Goal: Navigation & Orientation: Find specific page/section

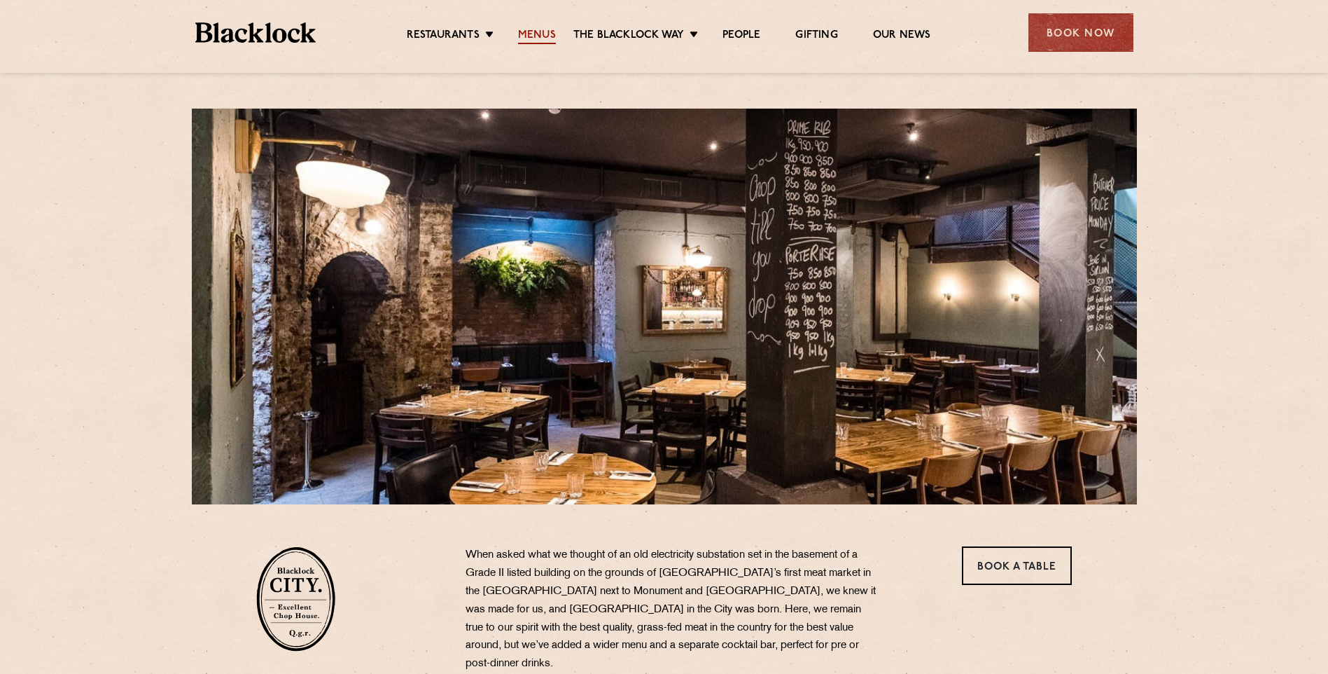
click at [539, 33] on link "Menus" at bounding box center [537, 36] width 38 height 15
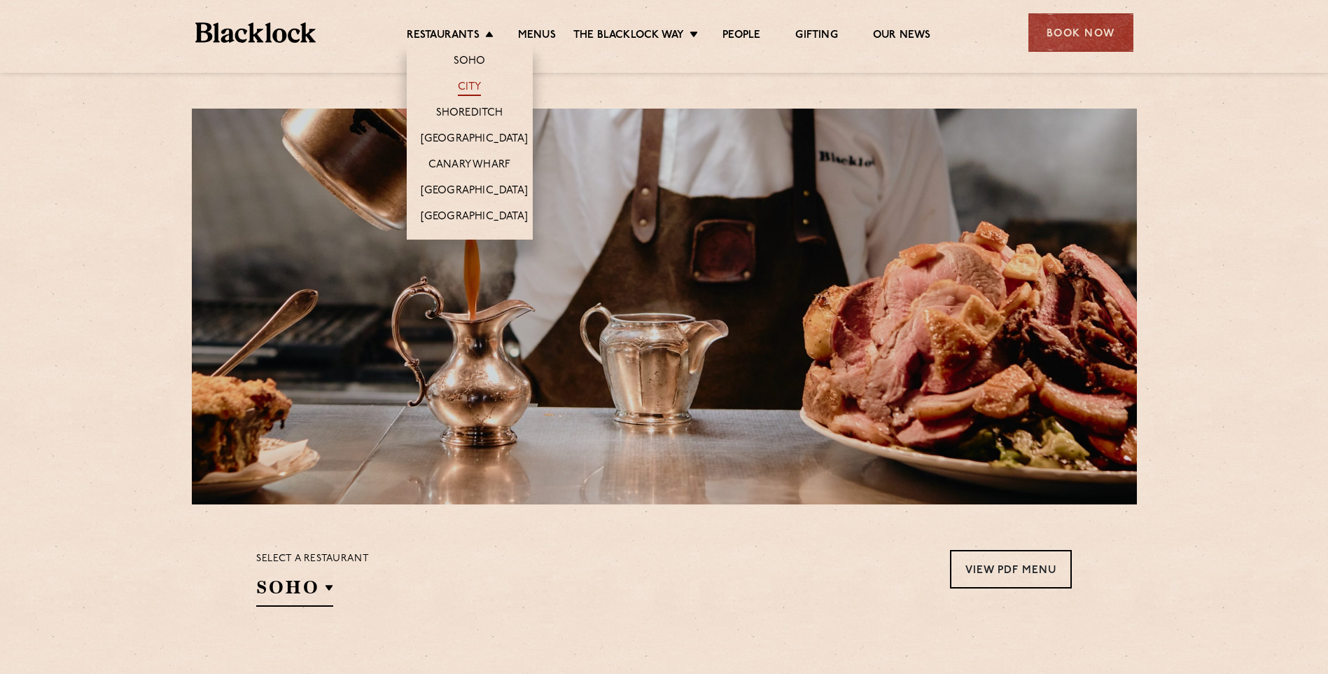
click at [464, 85] on link "City" at bounding box center [470, 88] width 24 height 15
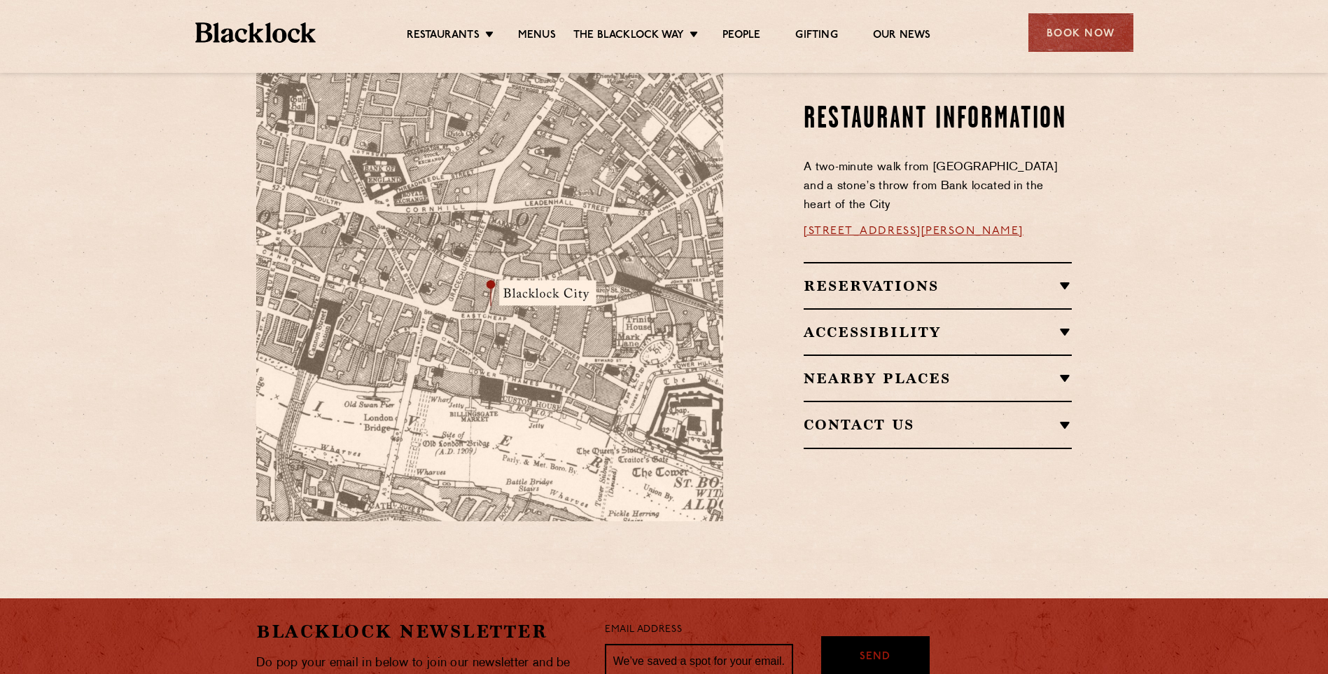
scroll to position [611, 0]
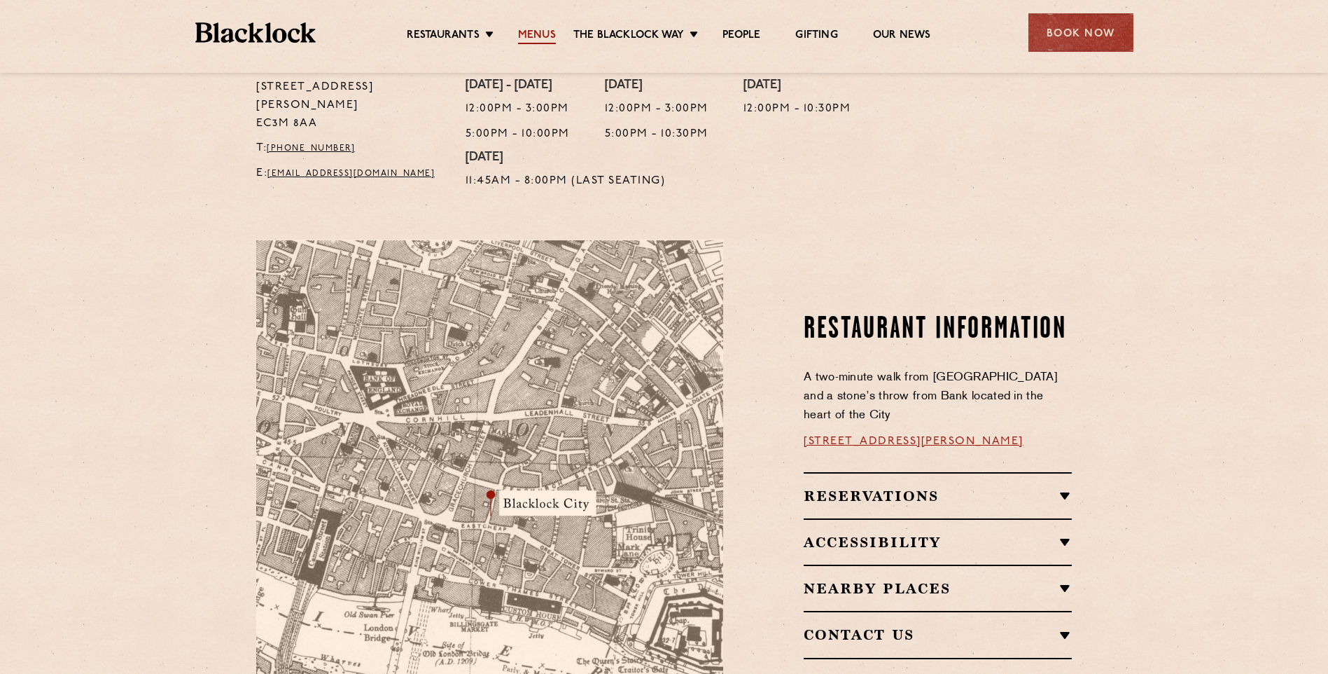
click at [536, 31] on link "Menus" at bounding box center [537, 36] width 38 height 15
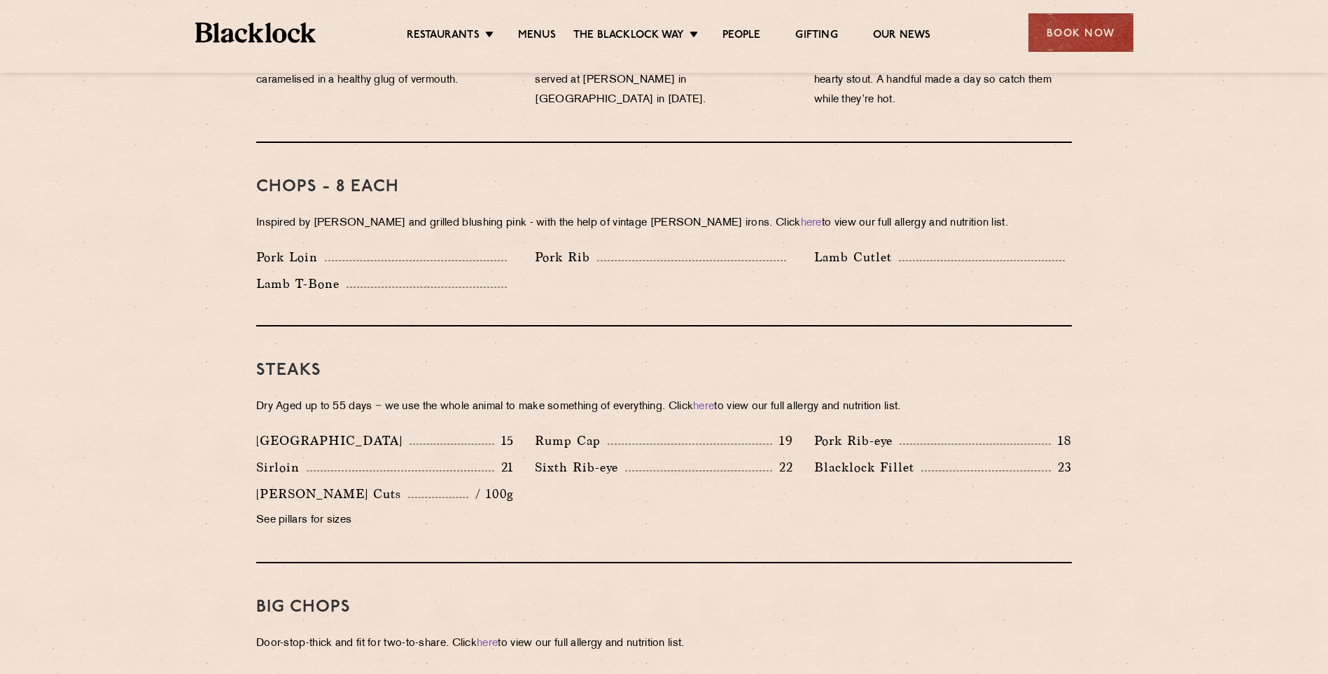
scroll to position [630, 0]
